Goal: Find specific page/section

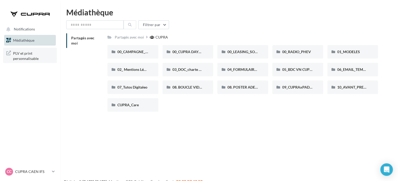
click at [21, 59] on span "PLV et print personnalisable" at bounding box center [33, 55] width 41 height 11
